Goal: Entertainment & Leisure: Consume media (video, audio)

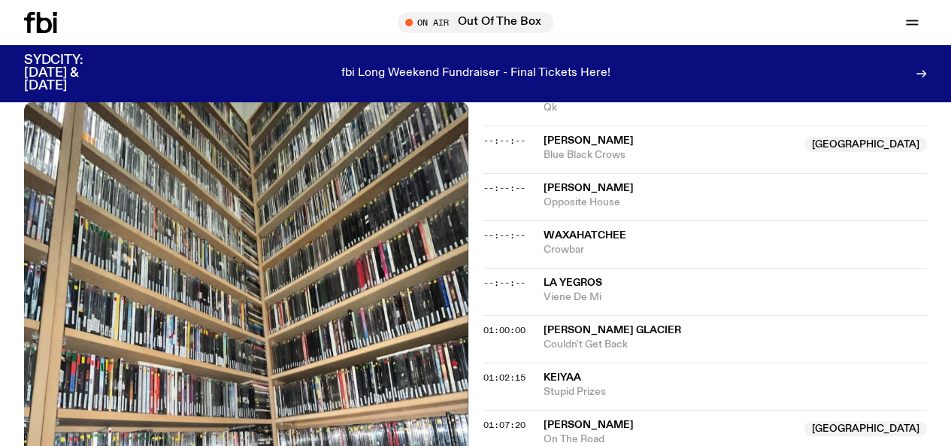
scroll to position [743, 0]
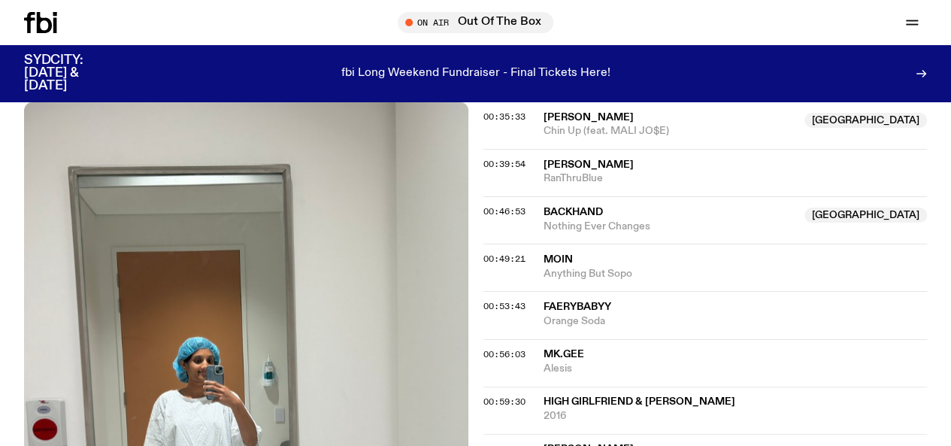
scroll to position [1111, 0]
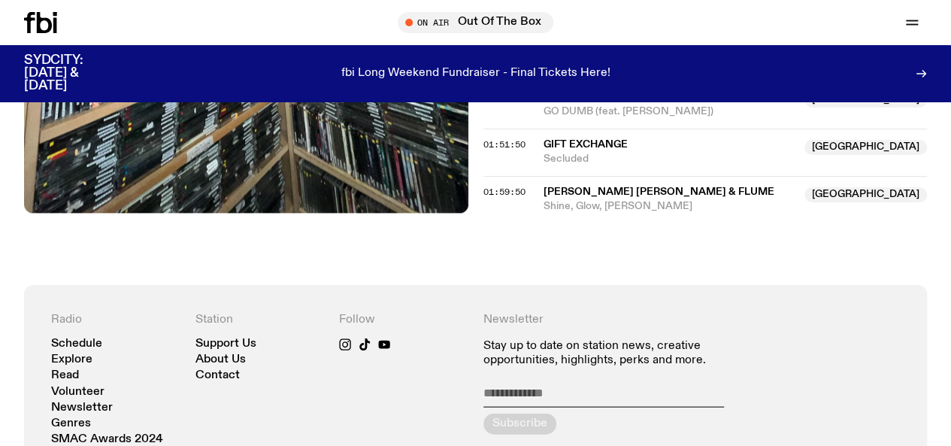
scroll to position [1152, 0]
